Goal: Task Accomplishment & Management: Complete application form

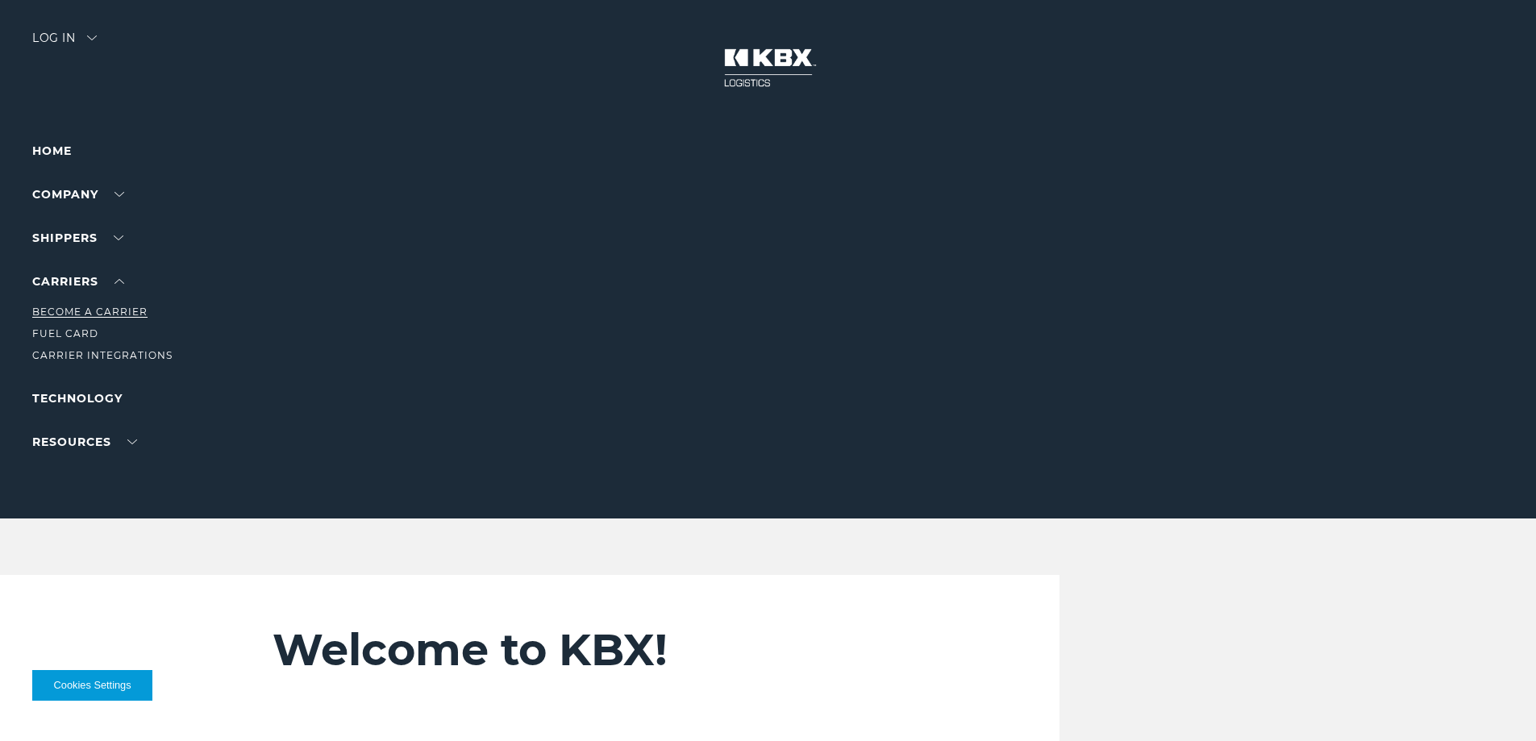
click at [98, 306] on link "Become a Carrier" at bounding box center [89, 312] width 115 height 12
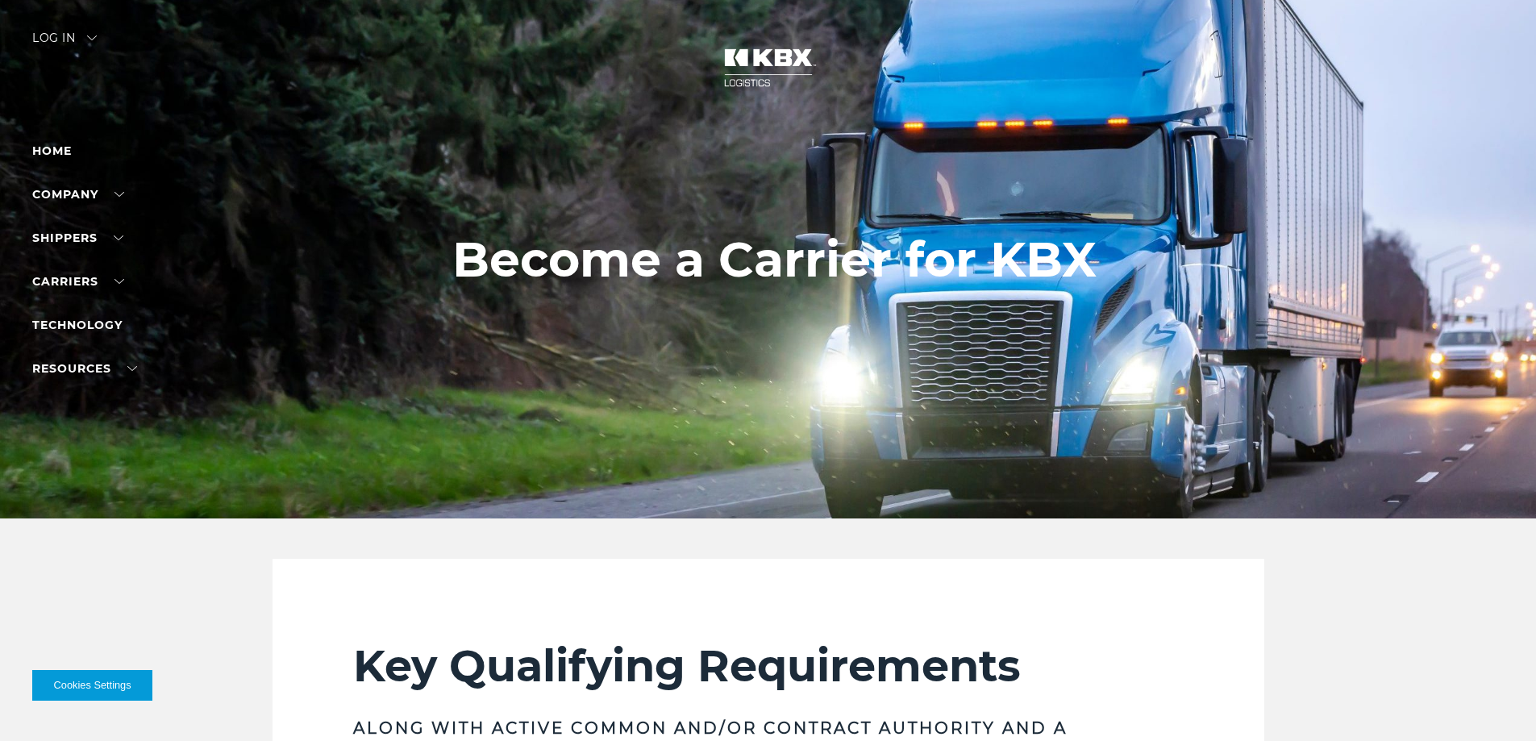
scroll to position [726, 0]
